Goal: Task Accomplishment & Management: Complete application form

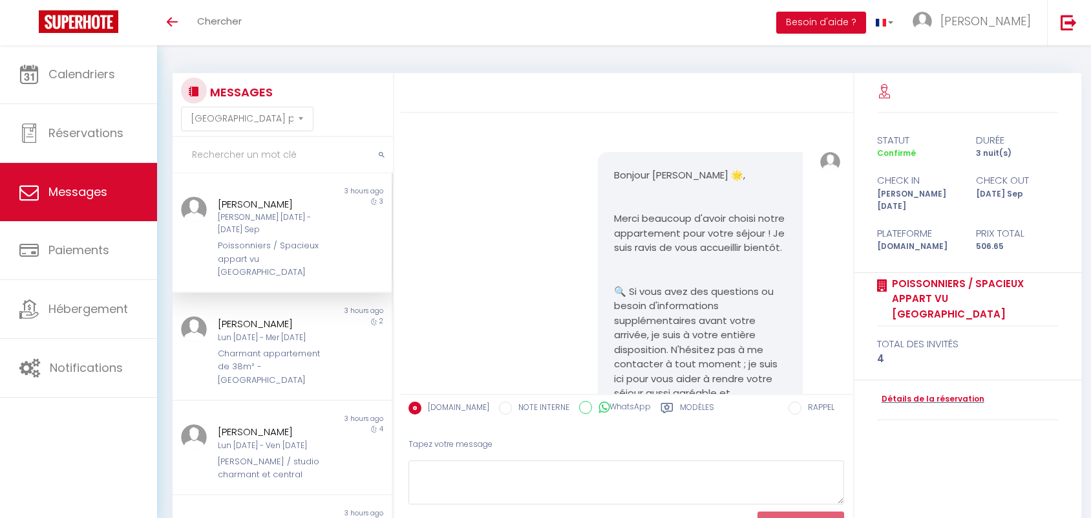
select select "message"
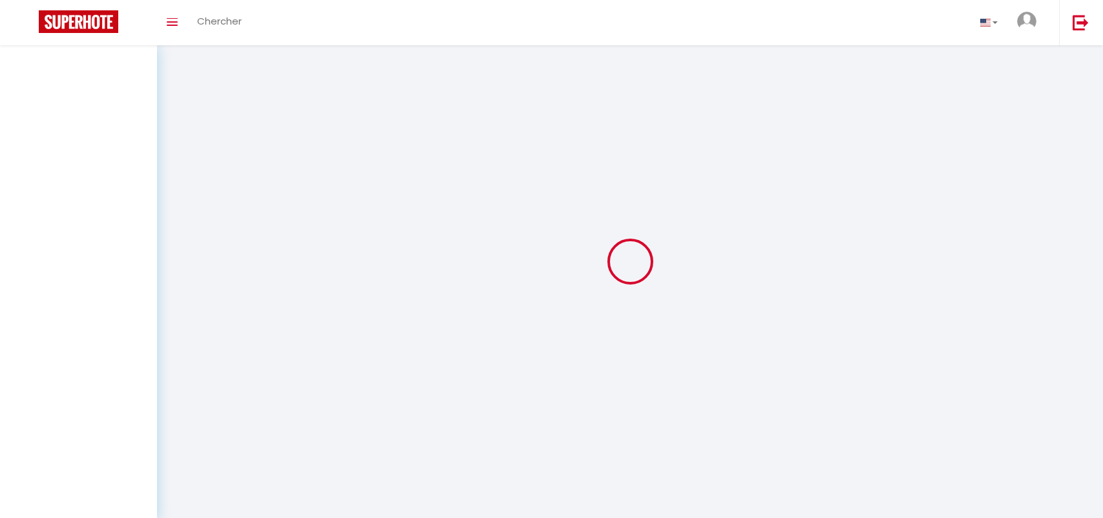
select select "message"
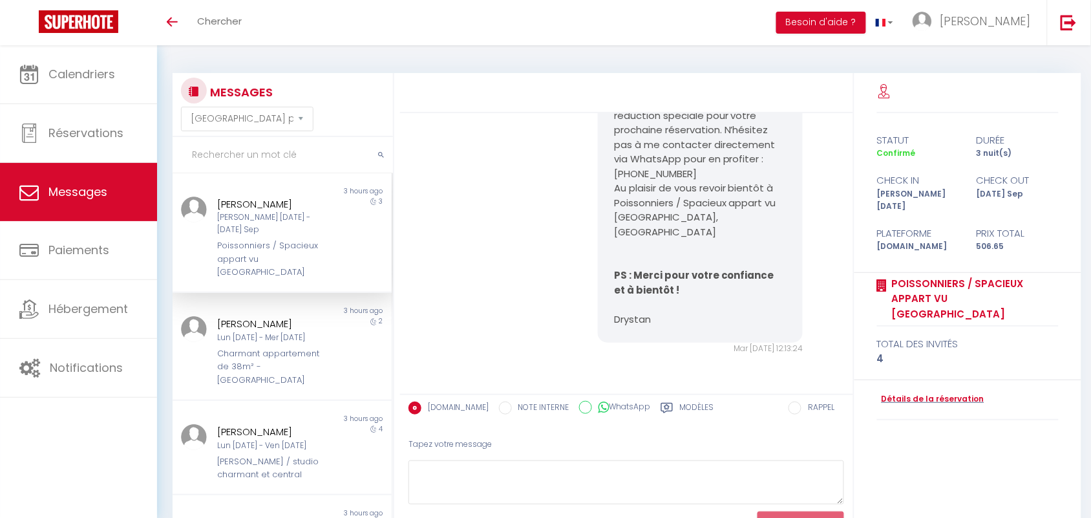
click at [277, 249] on div "Poissonniers / Spacieux appart vu [GEOGRAPHIC_DATA]" at bounding box center [273, 258] width 111 height 39
click at [275, 332] on div "Lun [DATE] - Mer [DATE]" at bounding box center [273, 338] width 111 height 12
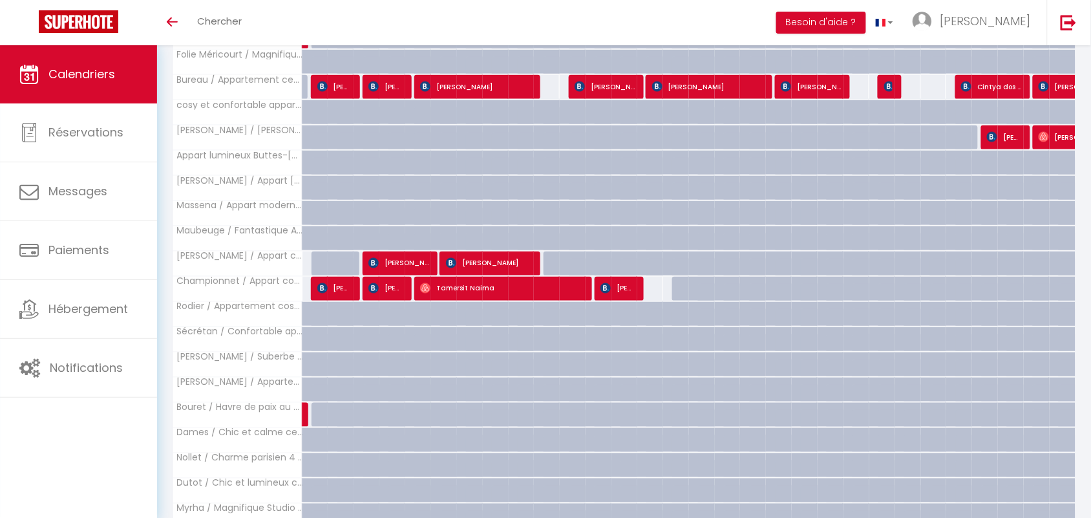
scroll to position [218, 0]
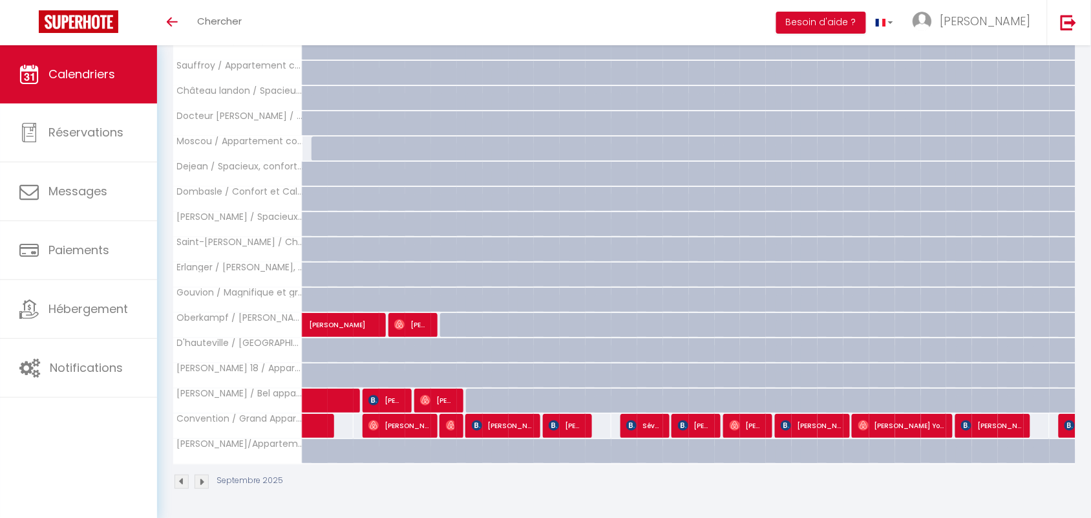
click at [202, 479] on img at bounding box center [202, 481] width 14 height 14
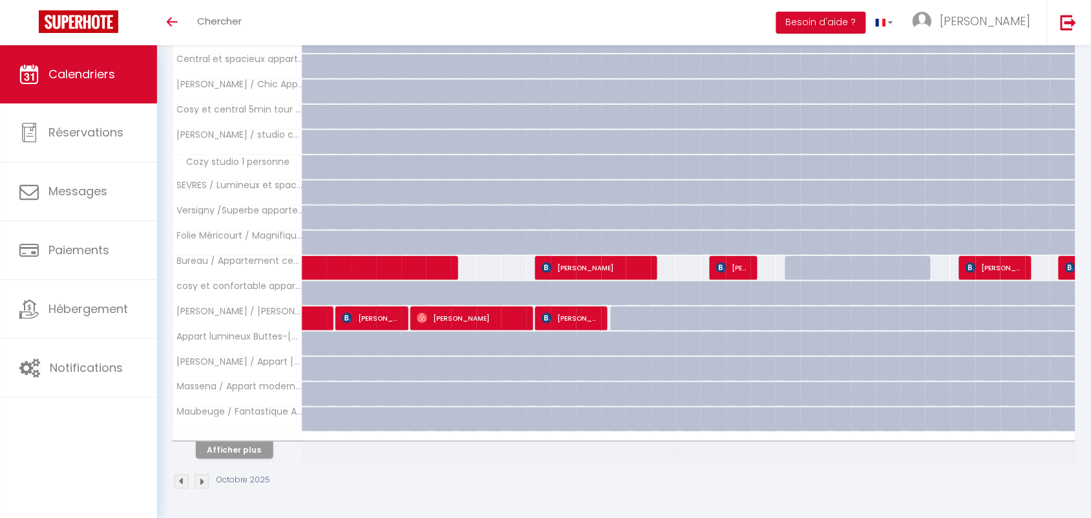
scroll to position [344, 0]
click at [205, 480] on img at bounding box center [202, 481] width 14 height 14
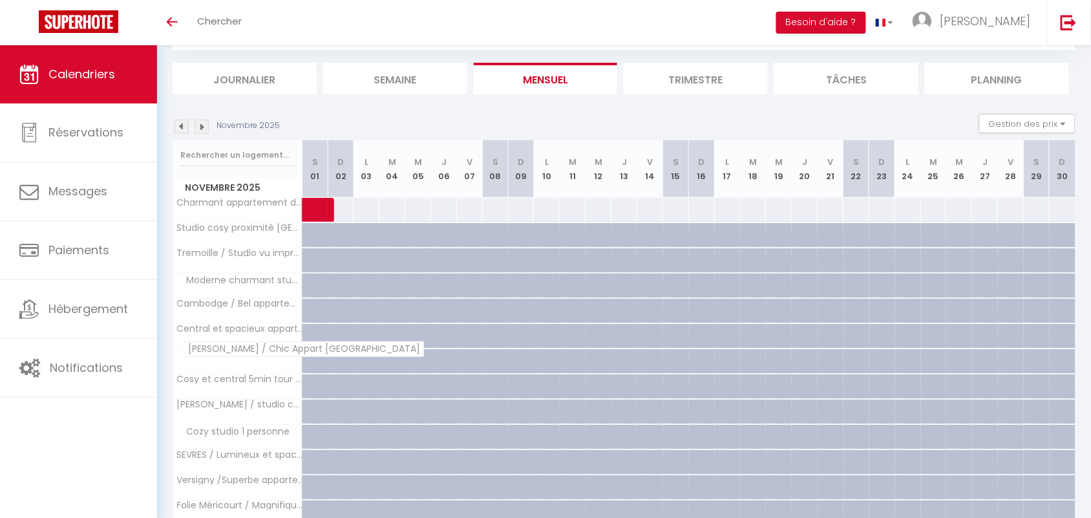
scroll to position [81, 0]
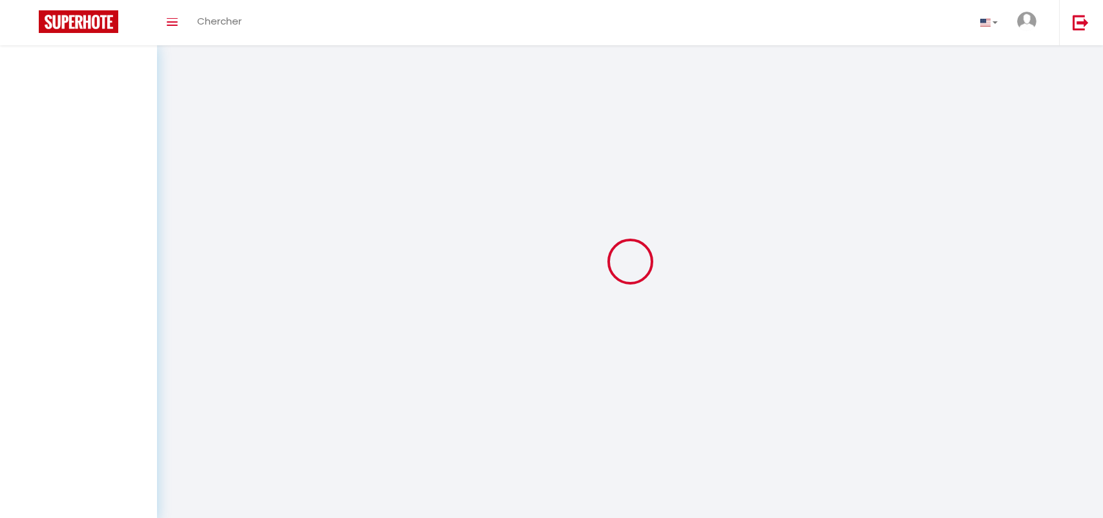
select select "message"
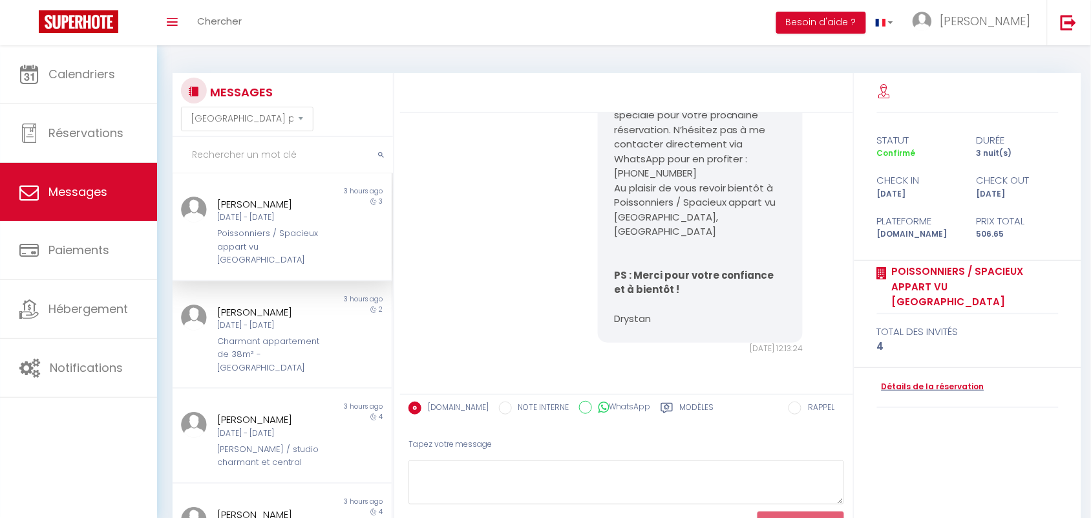
click at [553, 196] on div "Bonjour Andrei, J’espère que vous avez passé un agréable séjour à Paris et que …" at bounding box center [627, 106] width 444 height 547
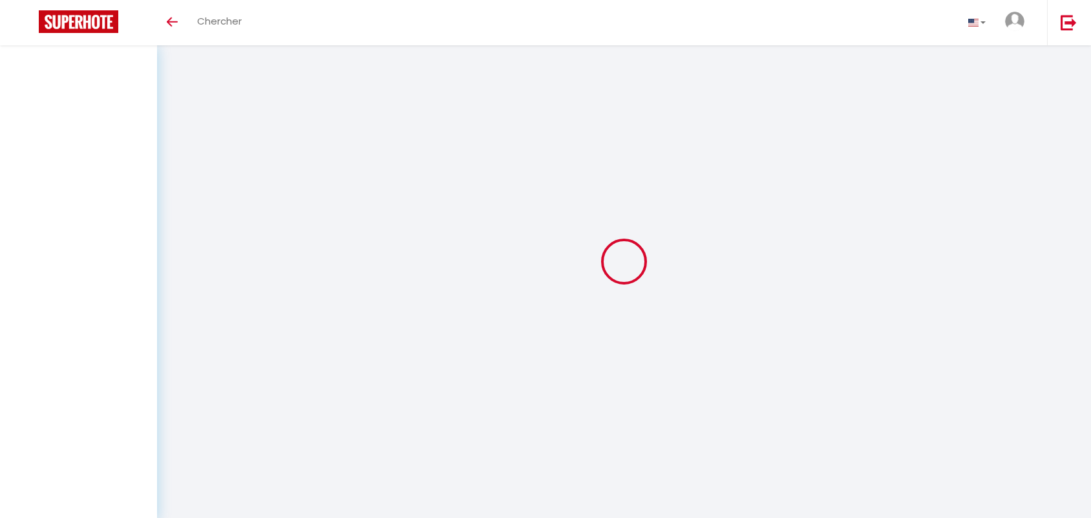
select select "message"
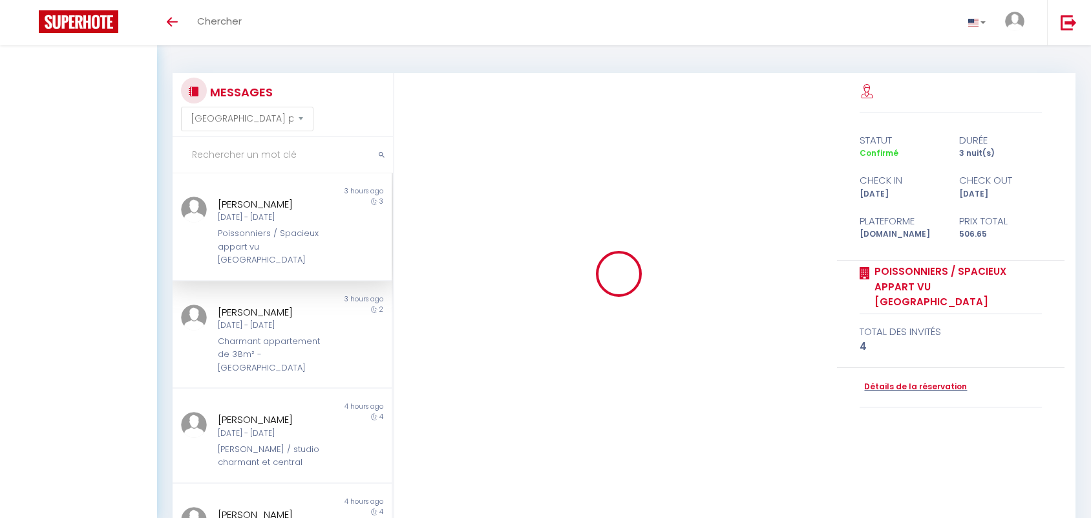
select select "message"
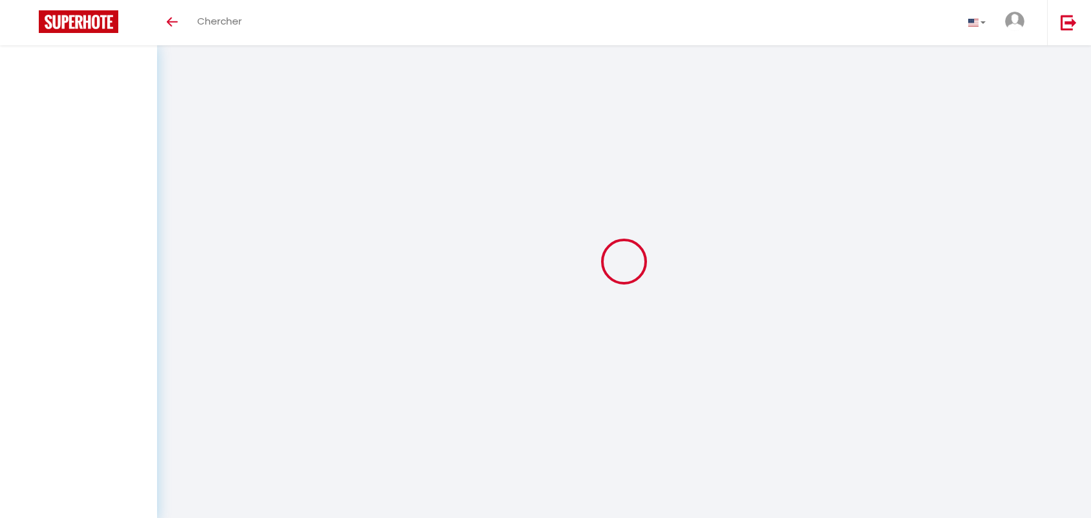
select select "message"
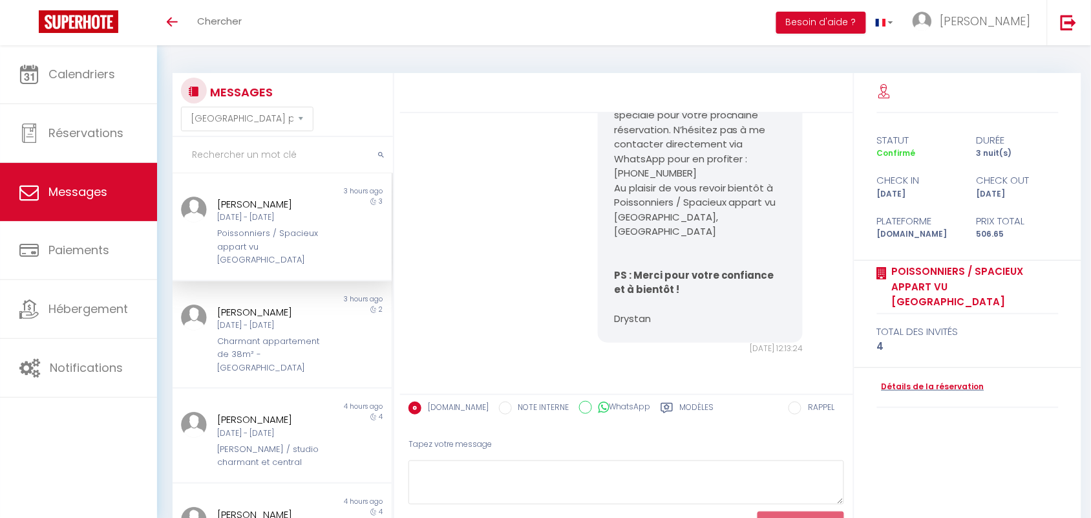
click at [576, 175] on div "Bonjour Andrei, J’espère que vous avez passé un agréable séjour à Paris et que …" at bounding box center [627, 106] width 444 height 547
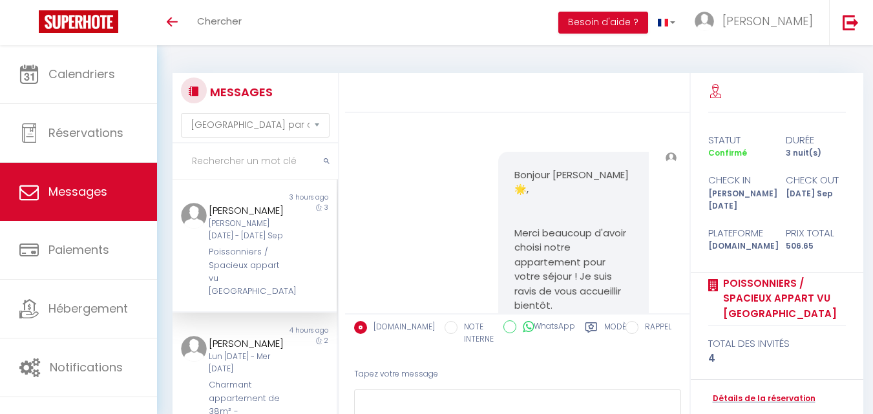
select select "message"
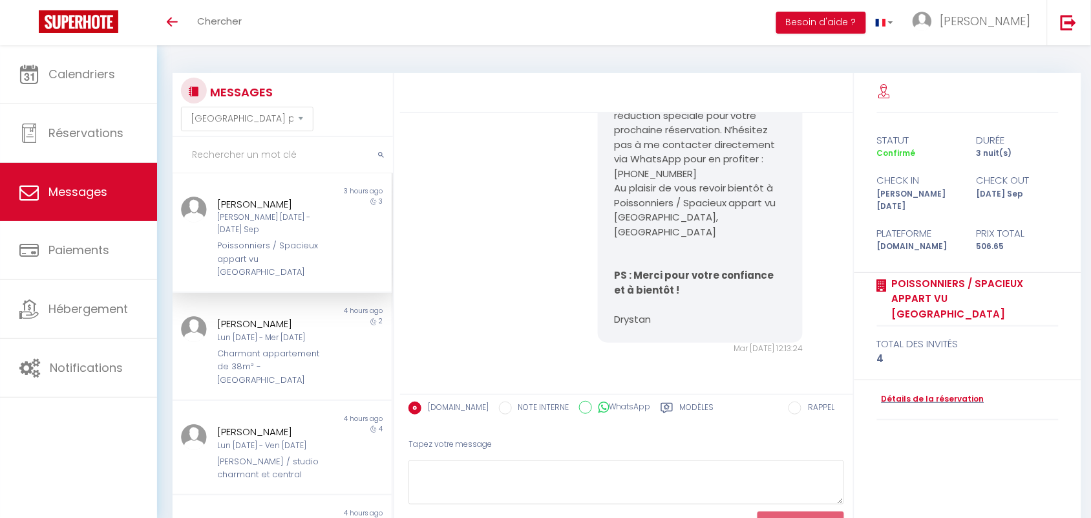
click at [210, 149] on input "text" at bounding box center [283, 155] width 220 height 36
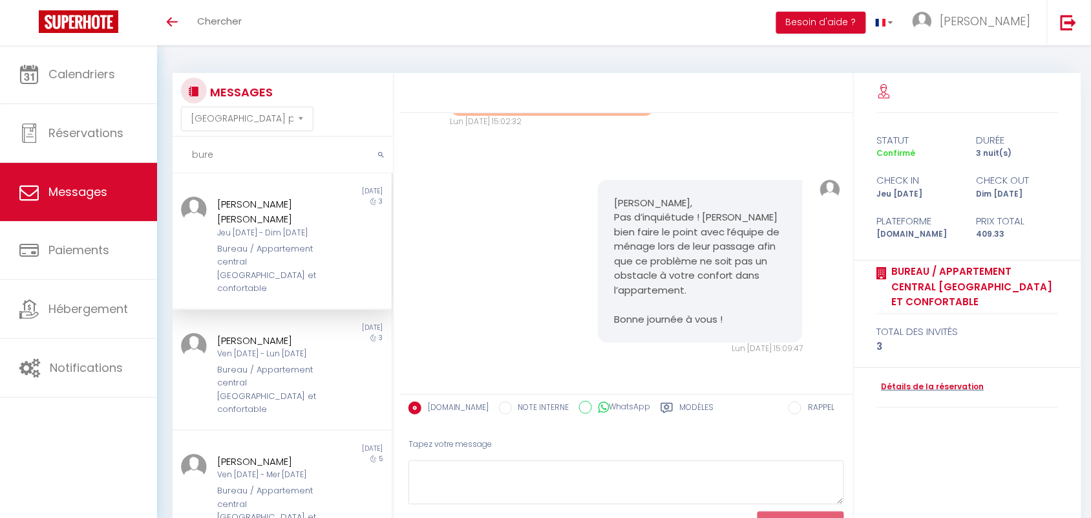
scroll to position [2011, 0]
click at [199, 155] on input "bureau" at bounding box center [283, 155] width 220 height 36
type input "b"
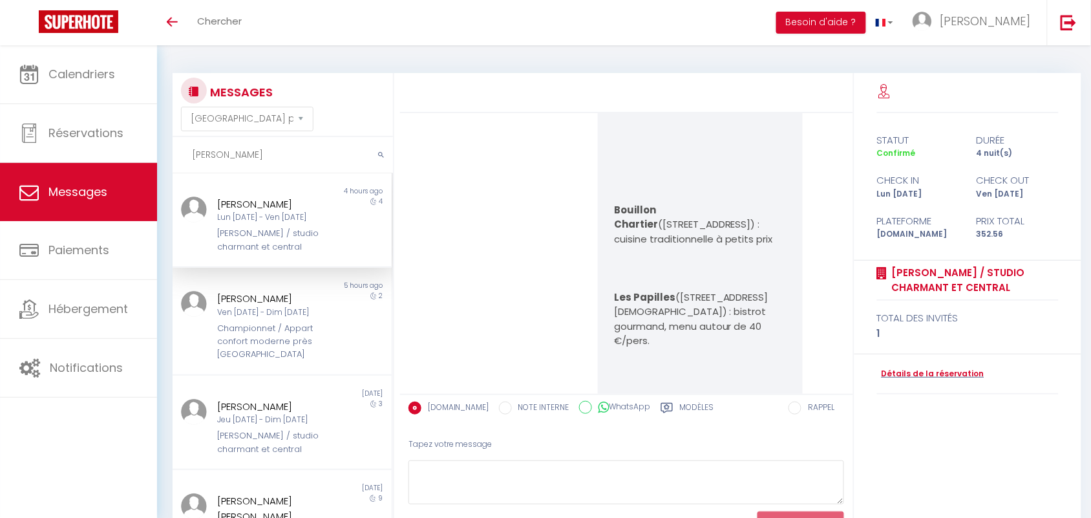
scroll to position [4909, 0]
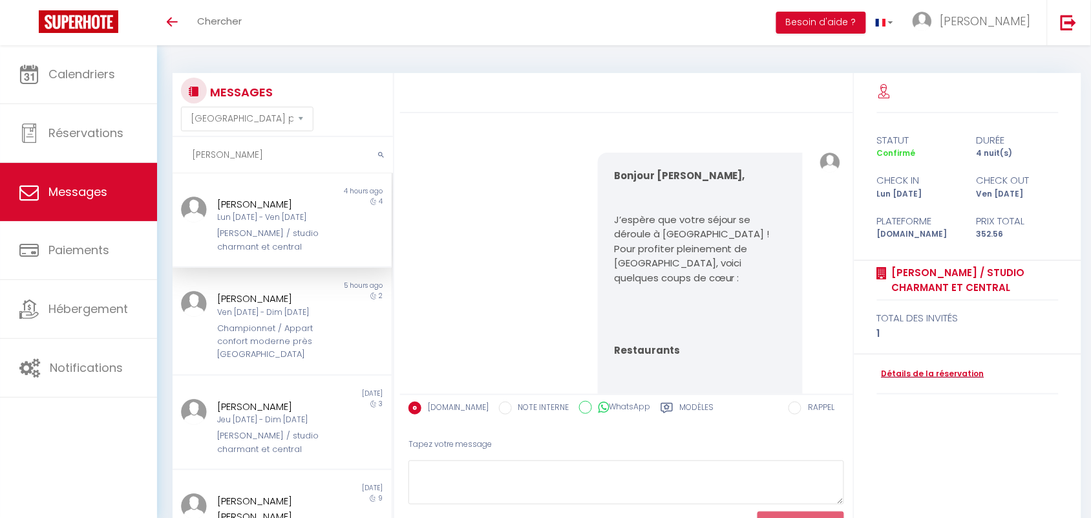
type input "laurent"
click at [872, 375] on link "Détails de la réservation" at bounding box center [930, 374] width 107 height 12
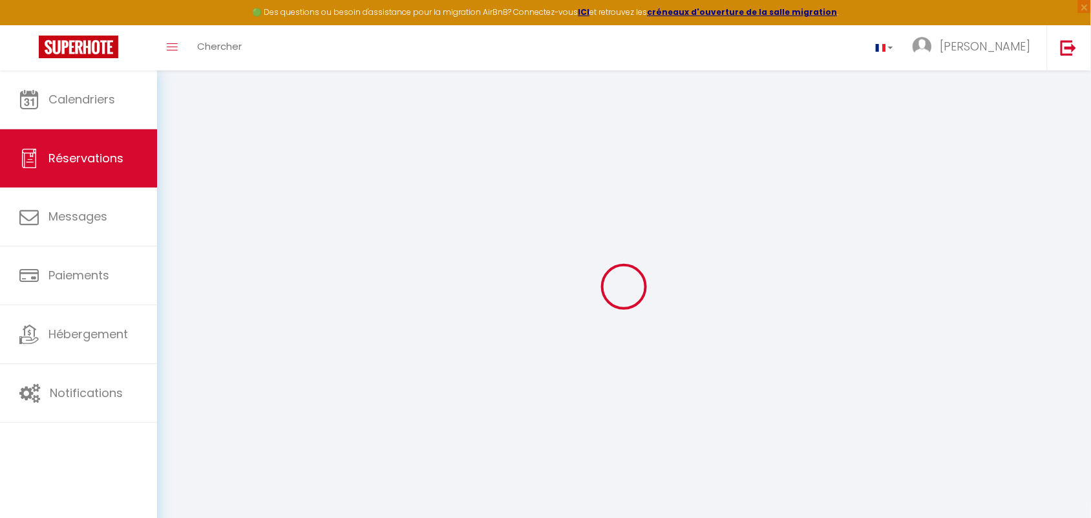
type input "Nicolas"
type input "GOARIN"
type input "ngoari.683395@guest.booking.com"
type input "+33662330036"
type input "."
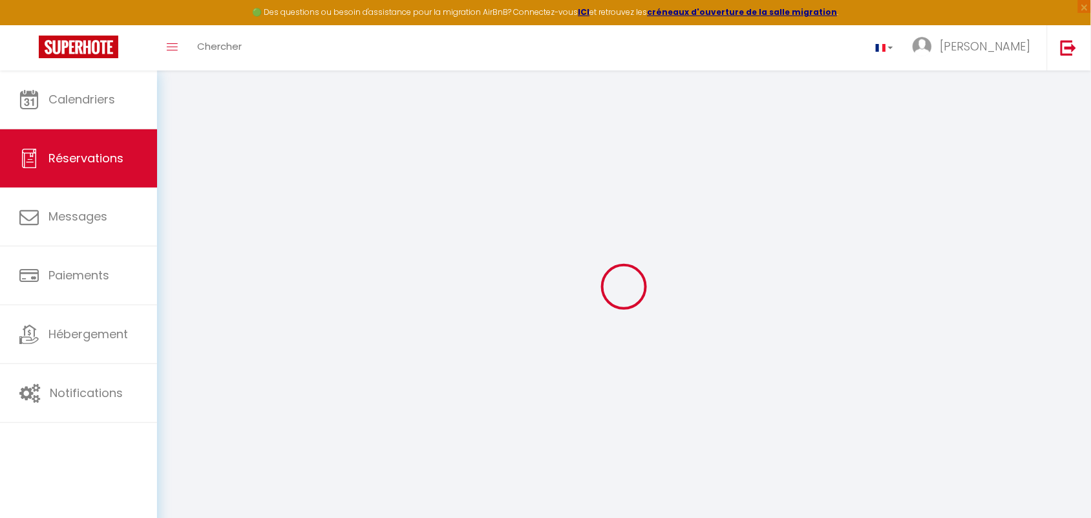
select select "FR"
type input "58.17"
type input "4.9399999999999995"
select select "45011"
select select "1"
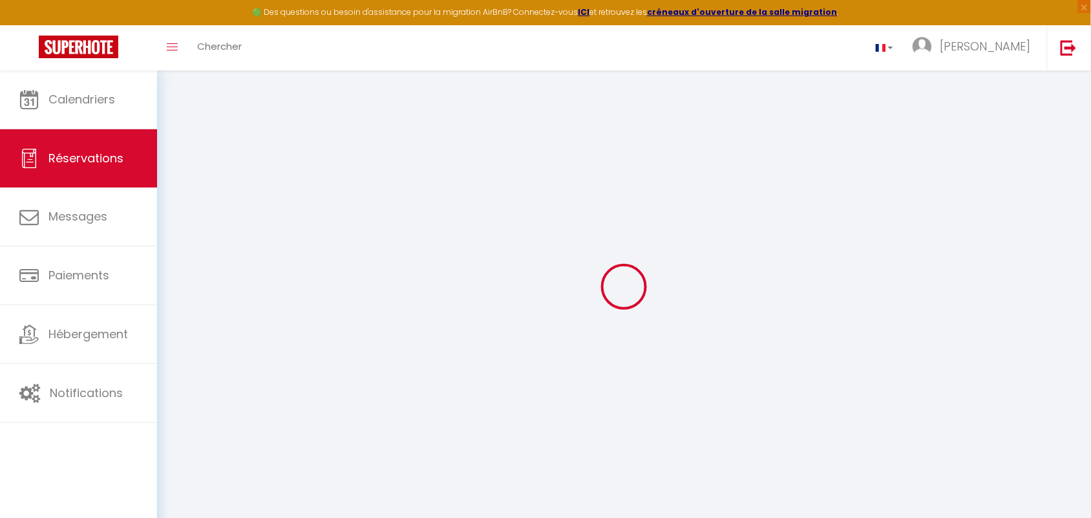
select select
type input "1"
select select "12"
select select
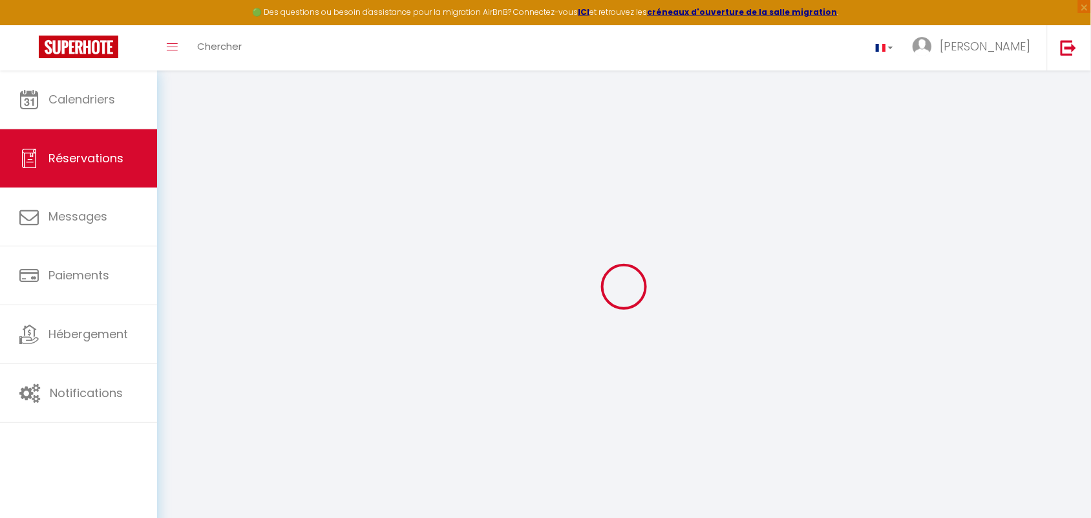
type input "272.16"
checkbox input "false"
select select "2"
type input "0"
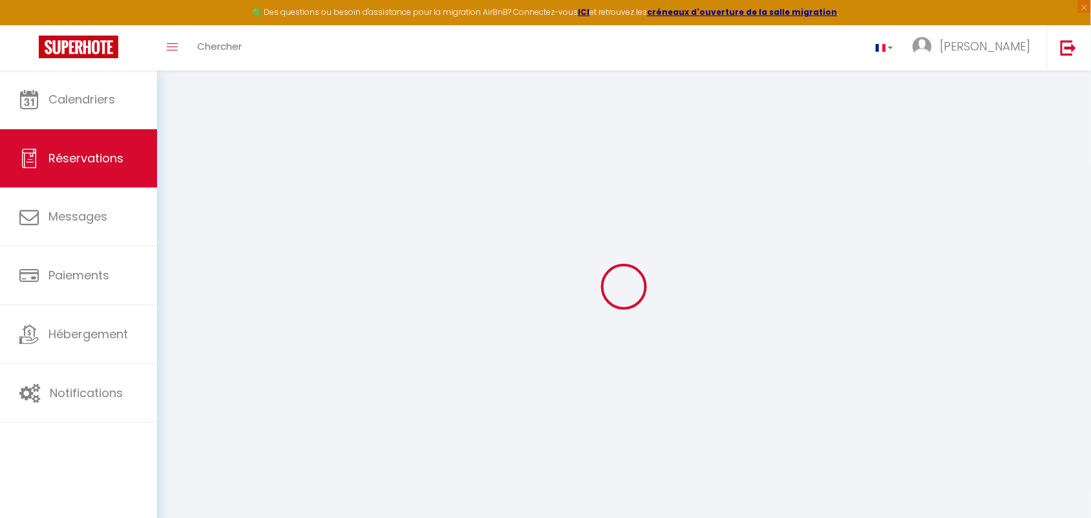
type input "0"
select select
select select "14"
checkbox input "false"
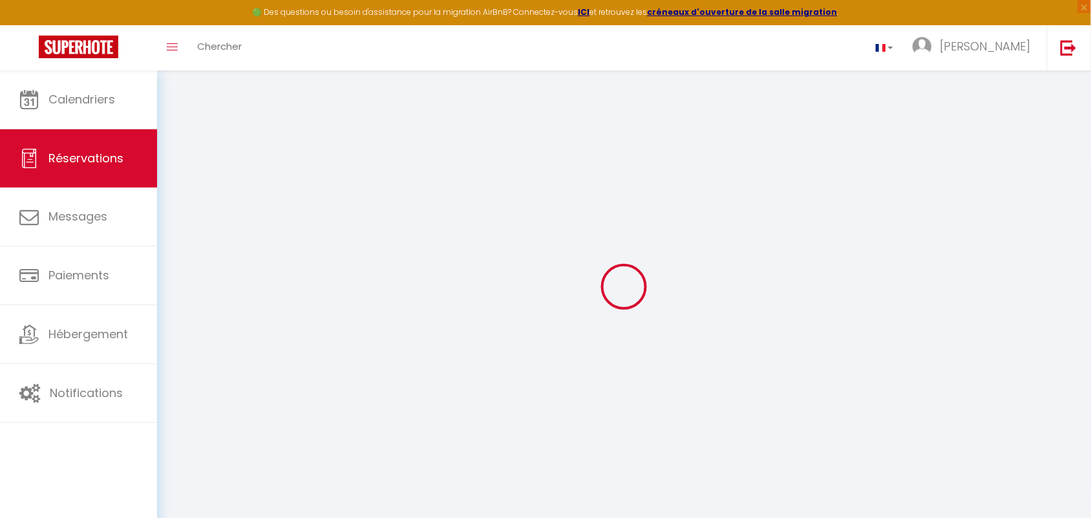
select select
checkbox input "false"
select select
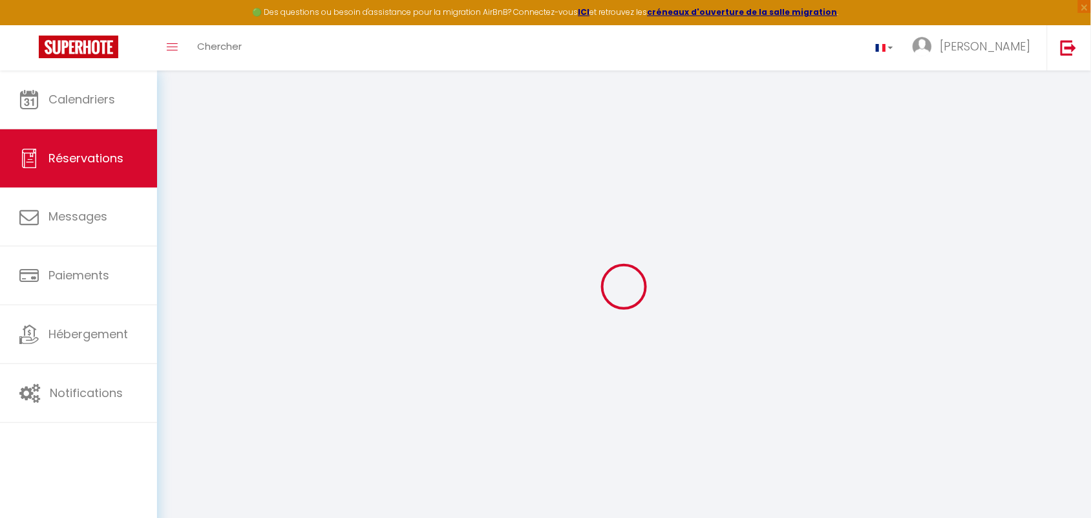
checkbox input "false"
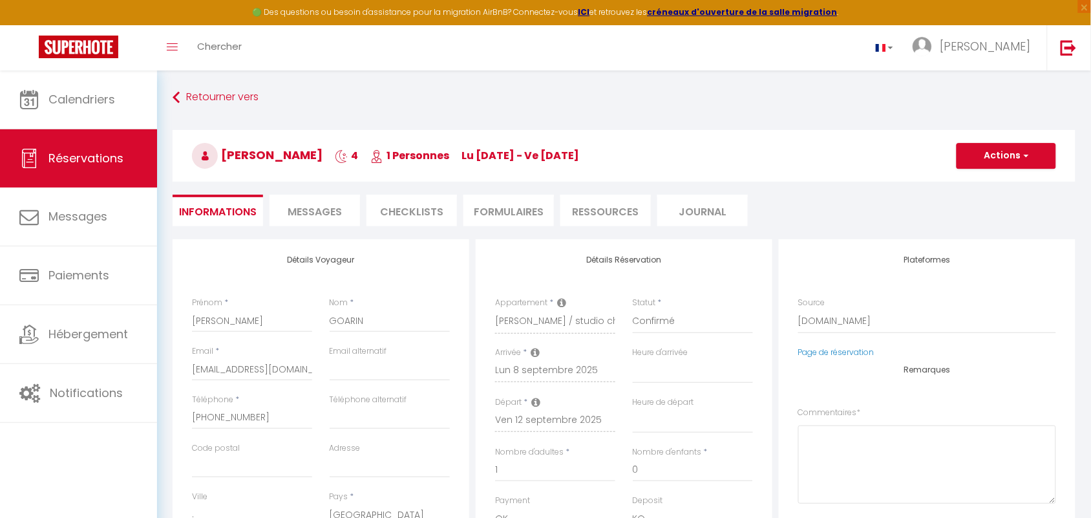
select select
checkbox input "false"
type textarea "** THIS RESERVATION HAS BEEN PRE-PAID ** Reservation has a cancellation grace p…"
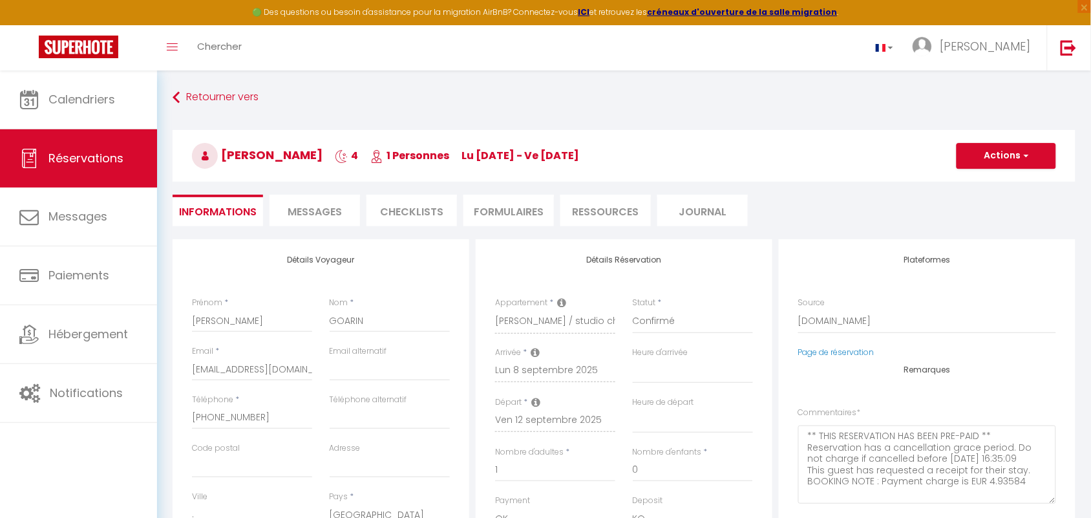
type input "70"
type input "10.4"
select select
checkbox input "false"
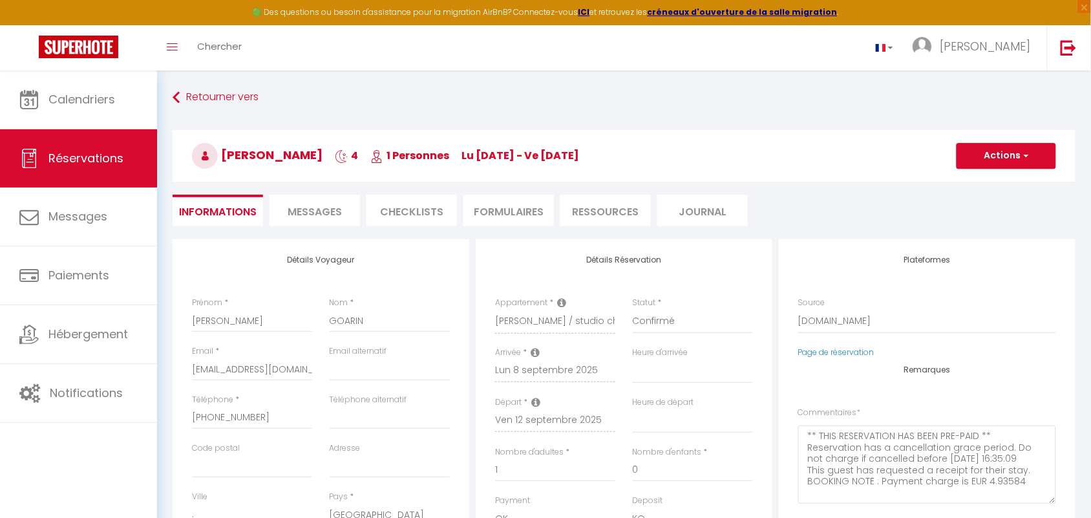
select select
click at [218, 414] on input "+33662330036" at bounding box center [252, 417] width 120 height 23
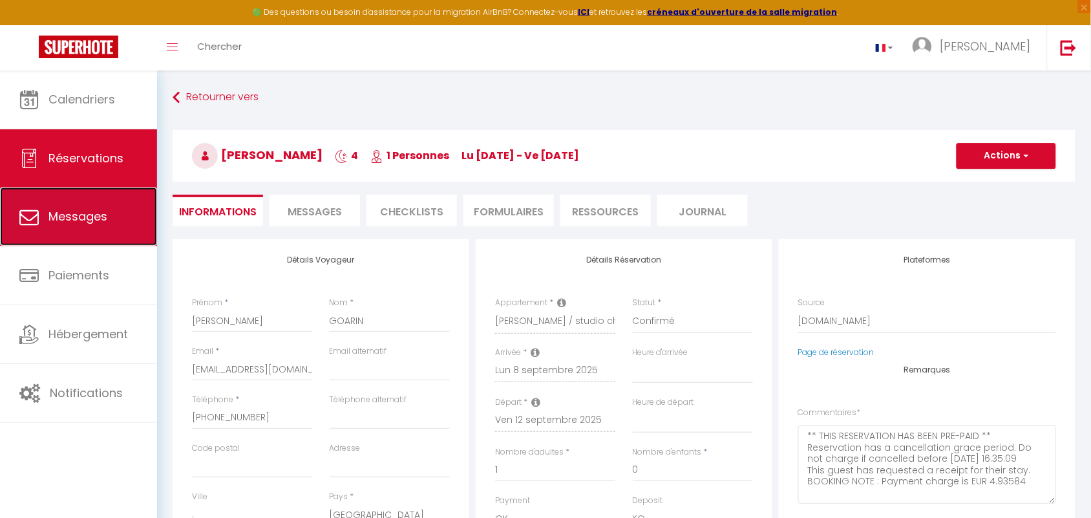
click at [81, 227] on link "Messages" at bounding box center [78, 216] width 157 height 58
select select "message"
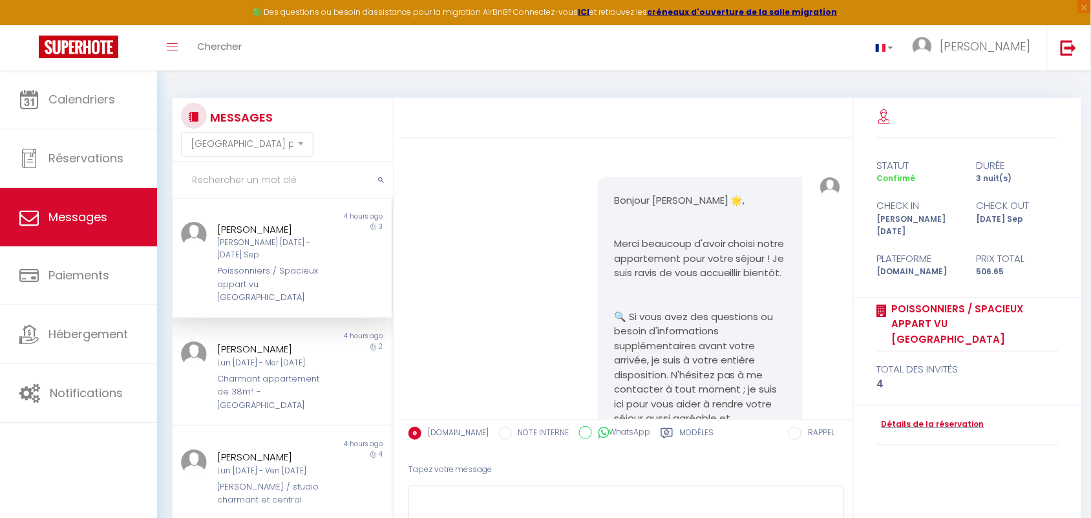
scroll to position [9279, 0]
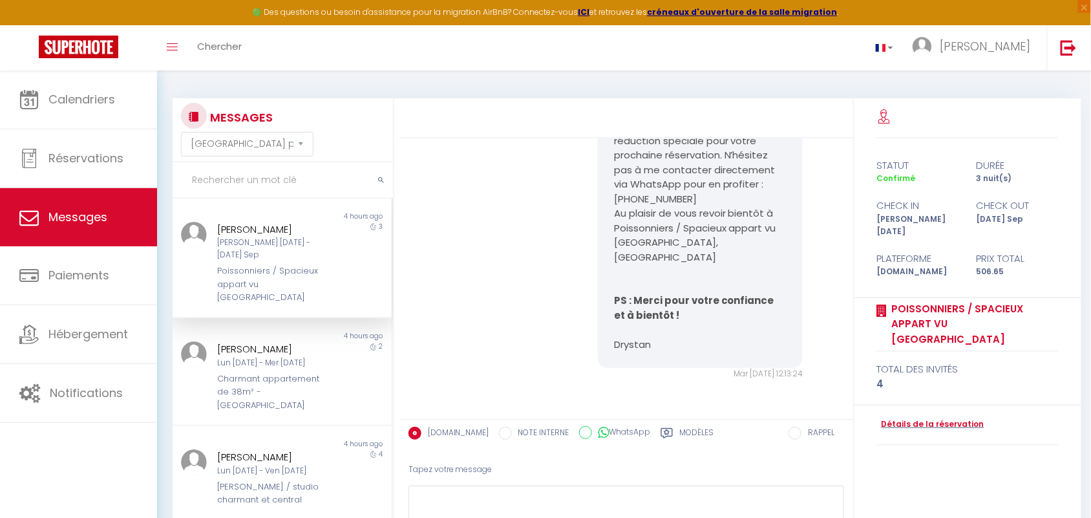
click at [517, 227] on div "Bonjour Andrei, J’espère que vous avez passé un agréable séjour à Paris et que …" at bounding box center [627, 132] width 444 height 547
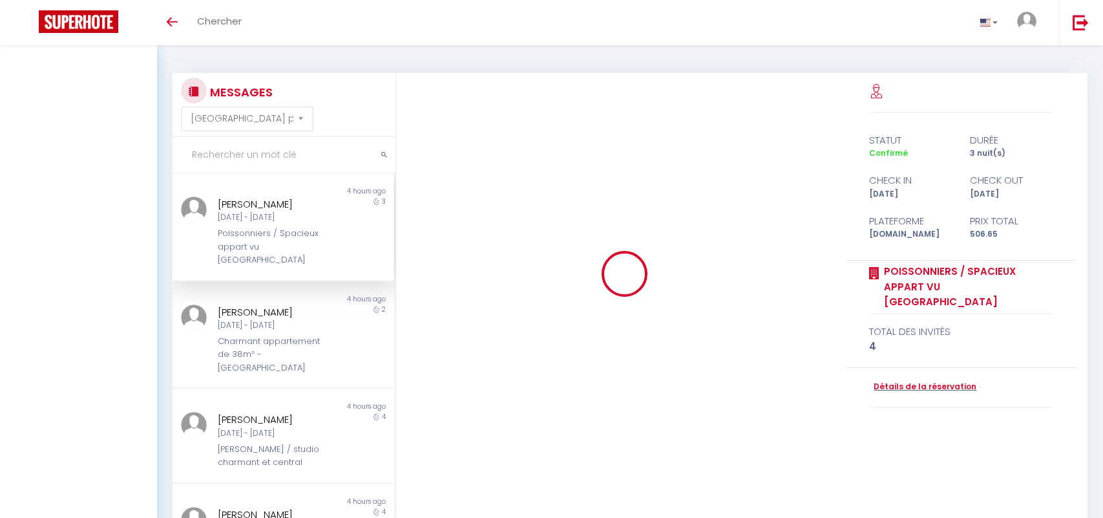
select select "message"
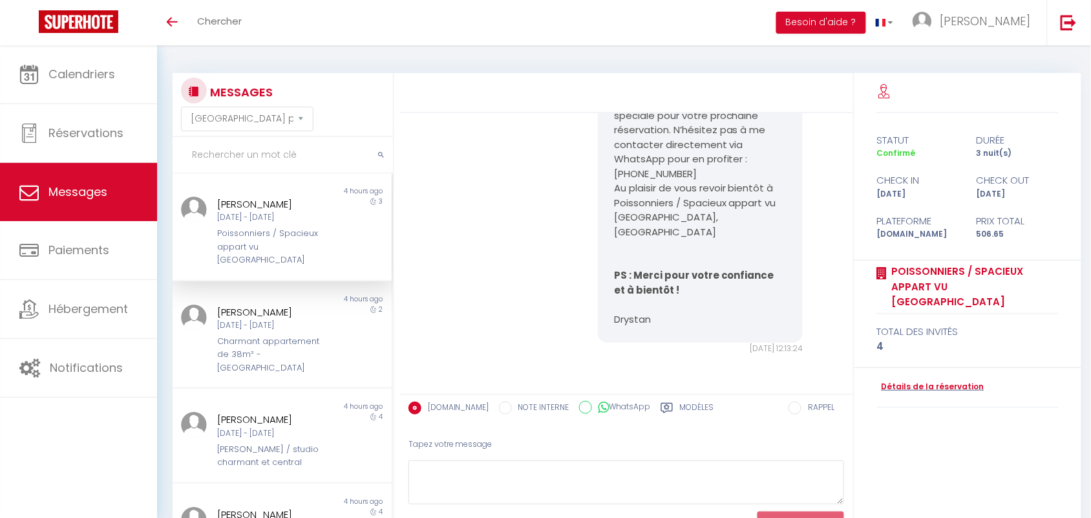
click at [463, 162] on div "Bonjour Andrei, J’espère que vous avez passé un agréable séjour à Paris et que …" at bounding box center [627, 107] width 444 height 547
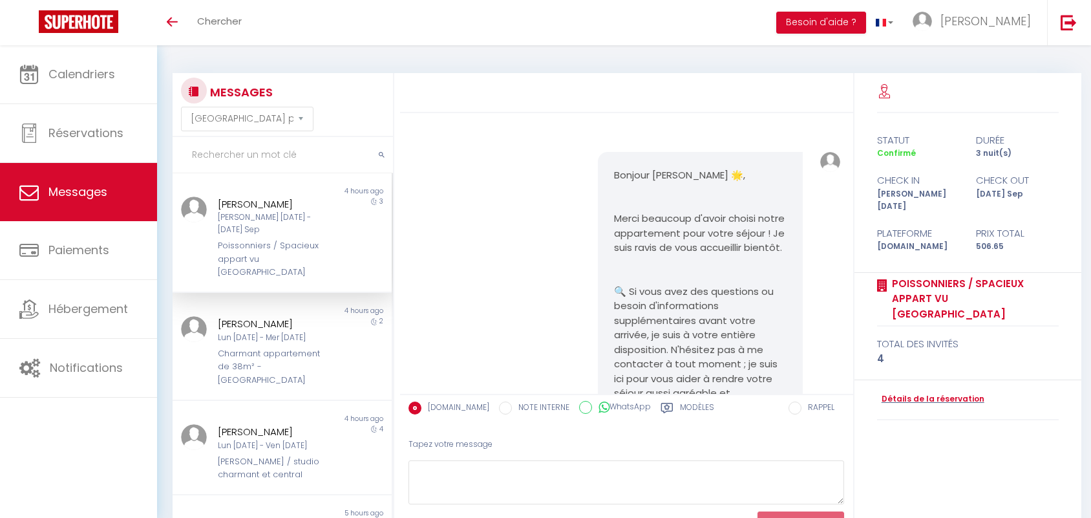
select select "message"
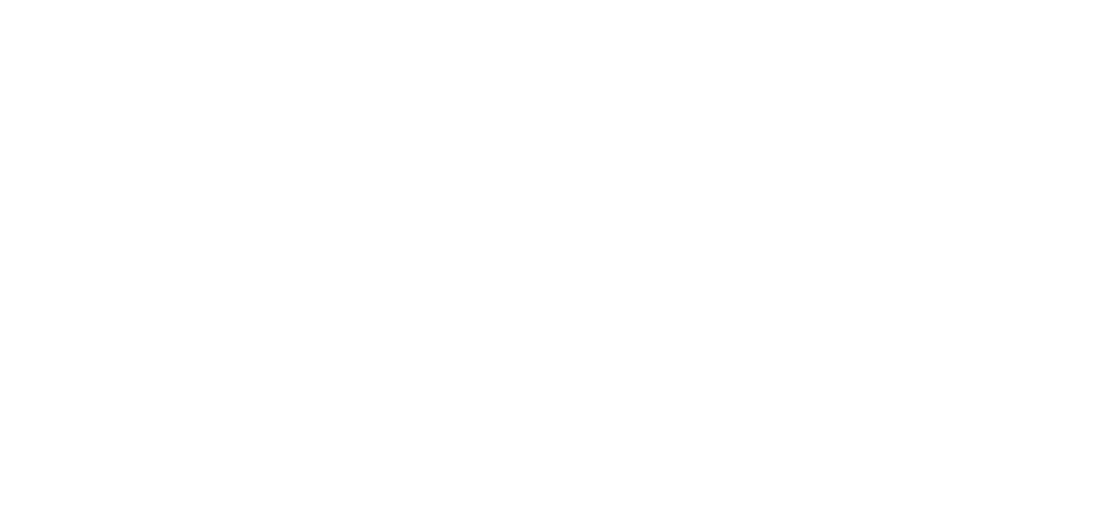
select select "message"
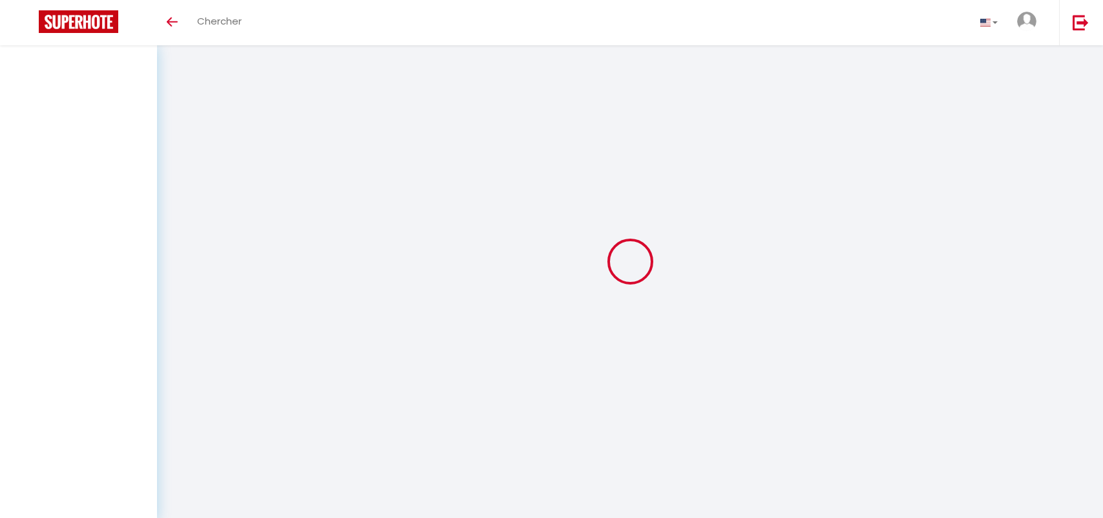
select select "message"
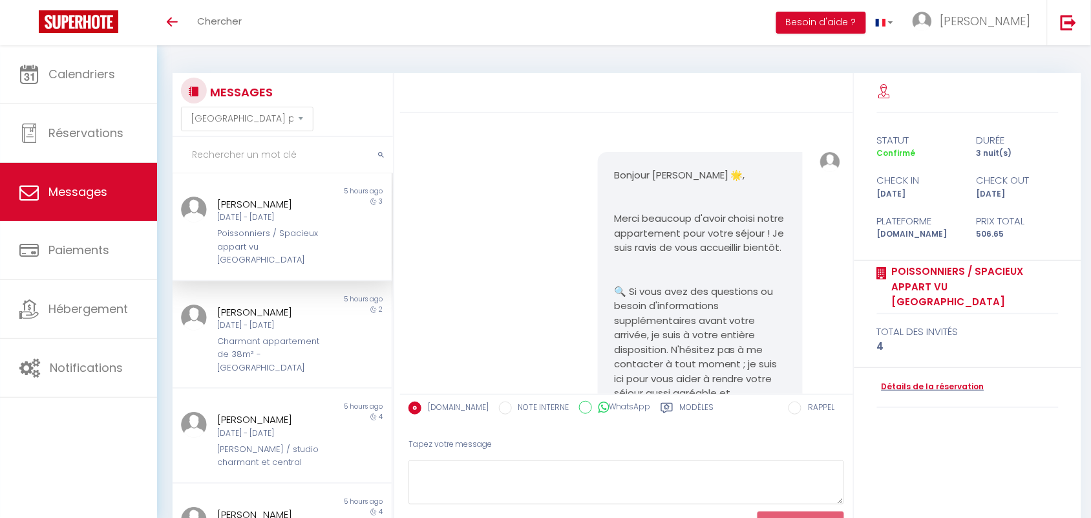
scroll to position [9279, 0]
